Goal: Navigation & Orientation: Understand site structure

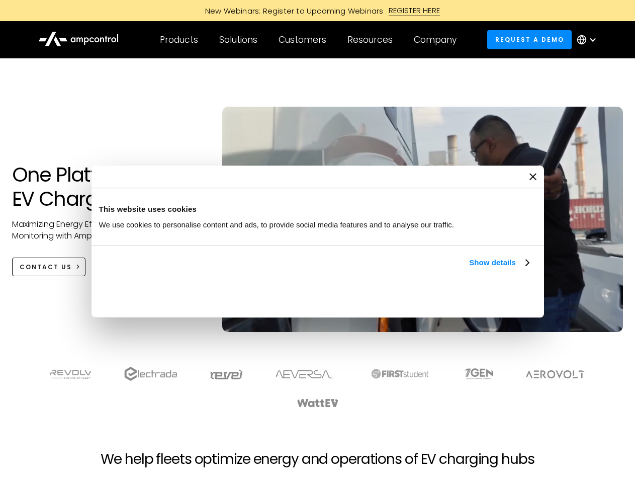
click at [469, 268] on link "Show details" at bounding box center [498, 262] width 59 height 12
click at [0, 0] on div "Necessary cookies help make a website usable by enabling basic functions like p…" at bounding box center [0, 0] width 0 height 0
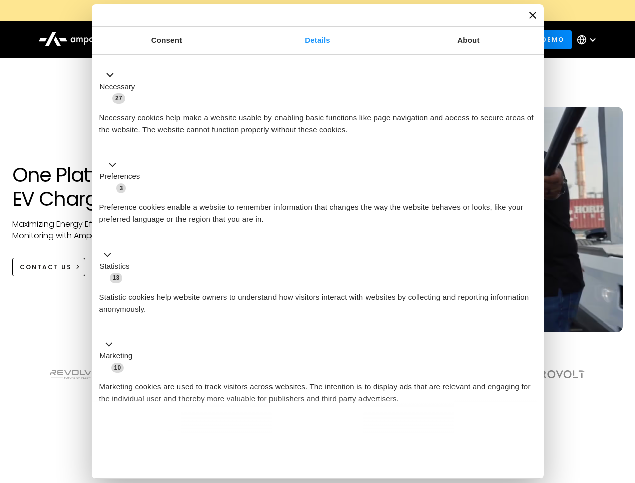
click at [624, 405] on section at bounding box center [317, 387] width 635 height 62
click at [309, 40] on div "Customers" at bounding box center [302, 39] width 48 height 11
click at [178, 40] on div "Products" at bounding box center [179, 39] width 38 height 11
click at [239, 40] on div "Solutions" at bounding box center [238, 39] width 38 height 11
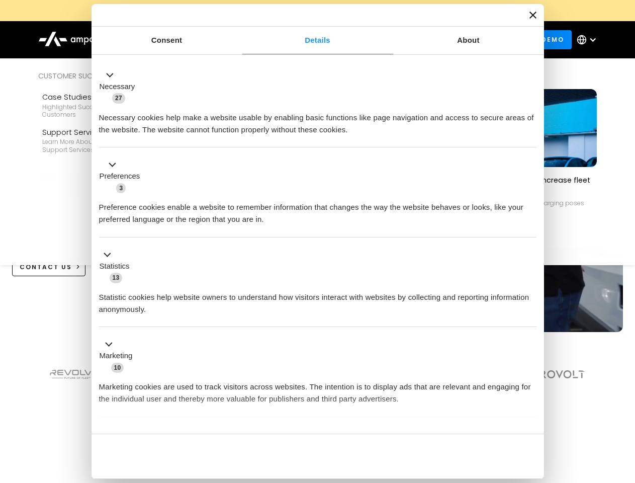
click at [304, 40] on div "Customers" at bounding box center [302, 39] width 48 height 11
click at [372, 40] on div "Resources" at bounding box center [369, 39] width 45 height 11
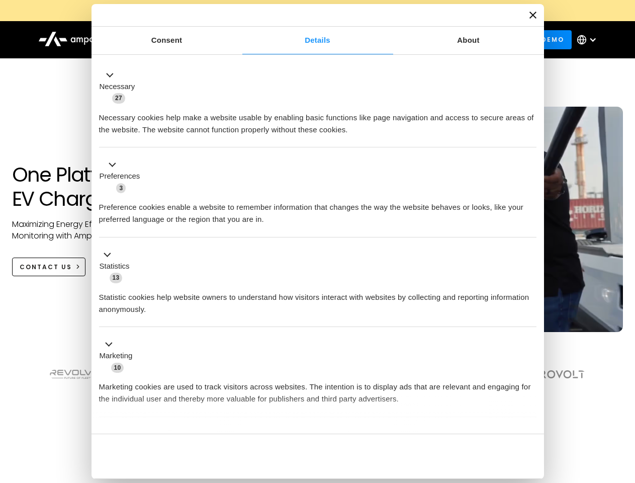
click at [438, 40] on div "Company" at bounding box center [435, 39] width 43 height 11
click at [589, 40] on div at bounding box center [593, 40] width 8 height 8
